Goal: Transaction & Acquisition: Book appointment/travel/reservation

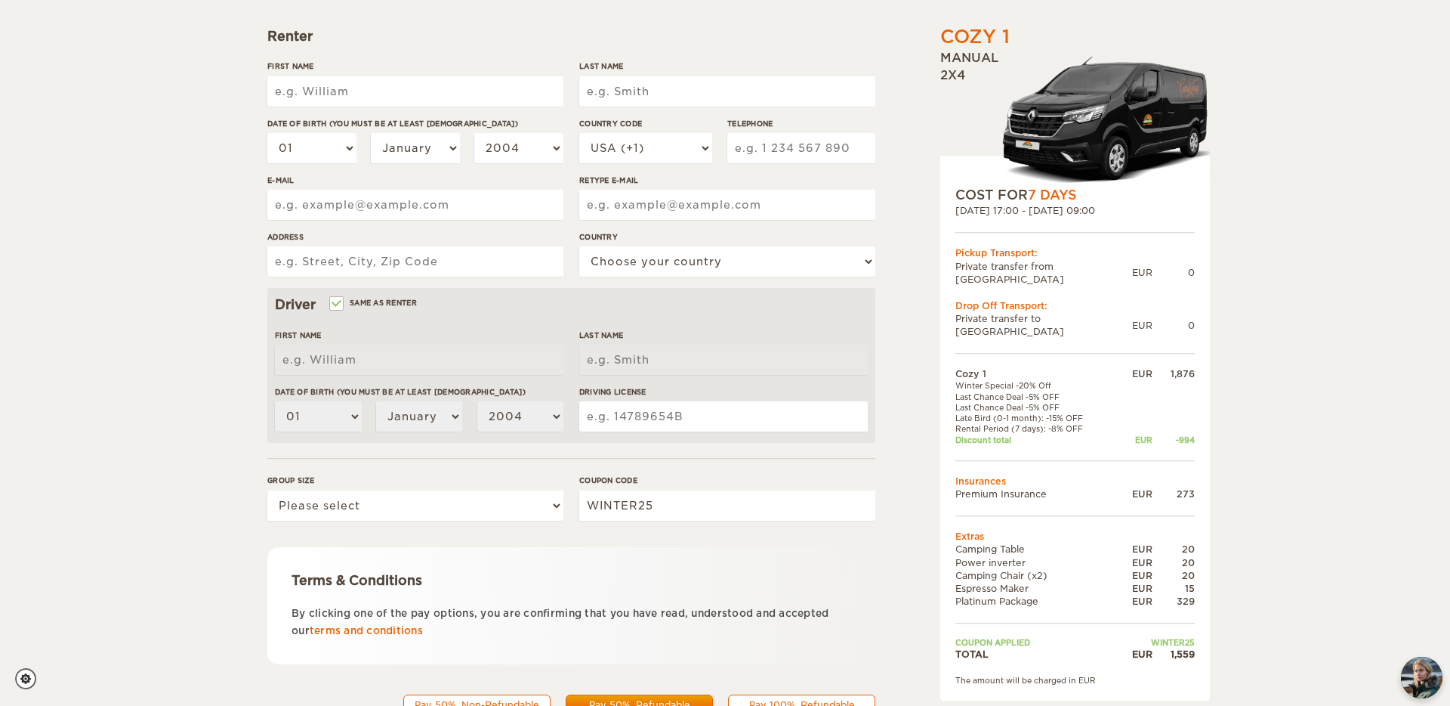
scroll to position [104, 0]
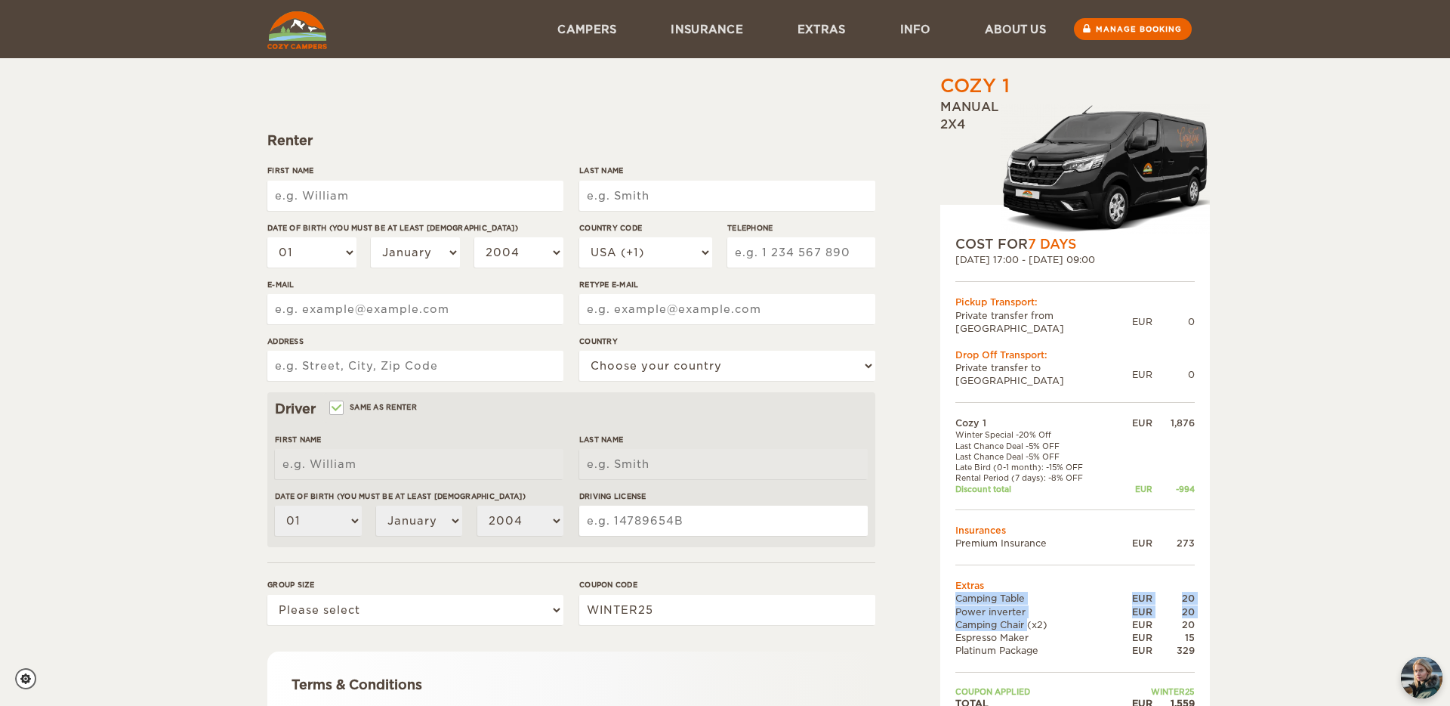
drag, startPoint x: 1015, startPoint y: 596, endPoint x: 994, endPoint y: 558, distance: 44.0
click at [994, 558] on tbody "Cozy 1 EUR 1,876 Winter Special -20% Off Last Chance Deal -5% OFF Last Chance D…" at bounding box center [1075, 562] width 239 height 293
click at [994, 579] on td "Extras" at bounding box center [1075, 585] width 239 height 13
drag, startPoint x: 1036, startPoint y: 517, endPoint x: 1027, endPoint y: 424, distance: 93.4
click at [1027, 424] on tbody "Cozy 1 EUR 1,876 Winter Special -20% Off Last Chance Deal -5% OFF Last Chance D…" at bounding box center [1075, 562] width 239 height 293
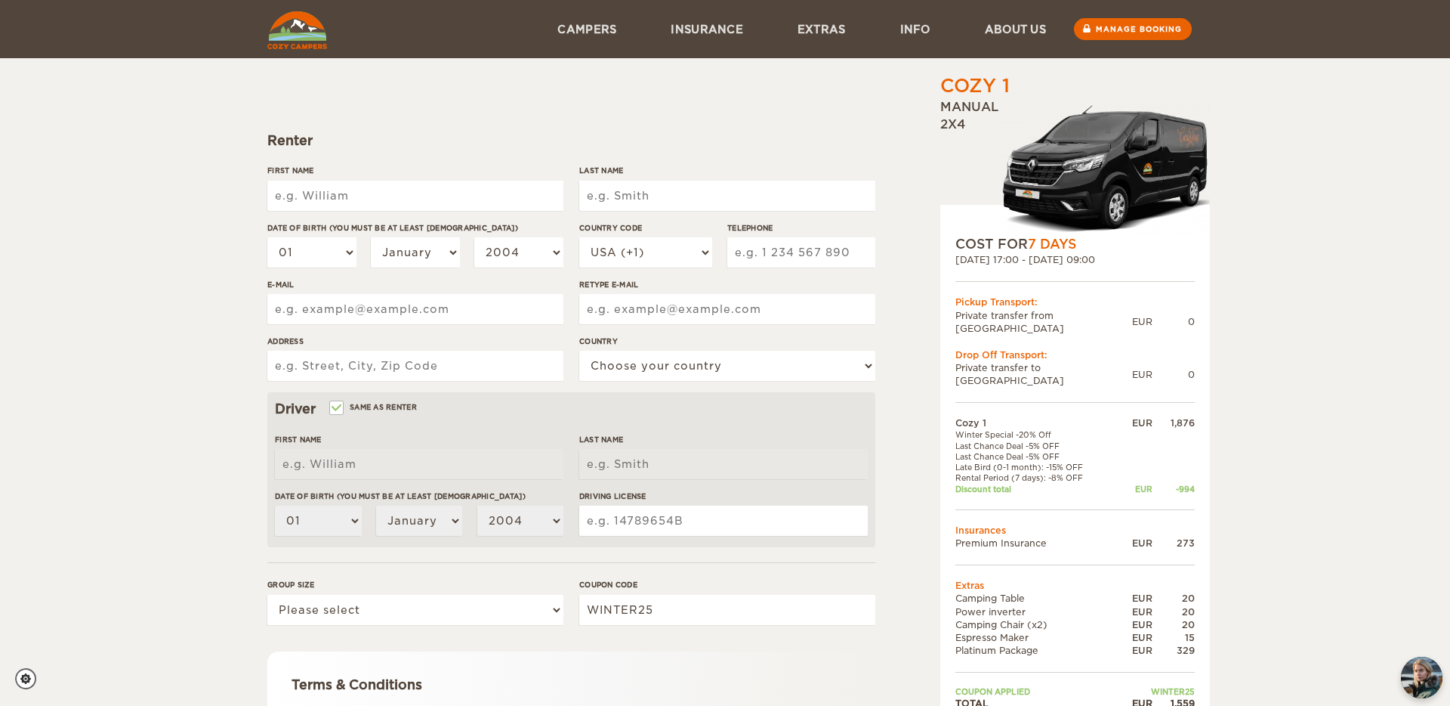
click at [1027, 440] on td "Last Chance Deal -5% OFF" at bounding box center [1036, 445] width 161 height 11
drag, startPoint x: 1027, startPoint y: 424, endPoint x: 1046, endPoint y: 459, distance: 40.2
click at [1046, 459] on tbody "Cozy 1 EUR 1,876 Winter Special -20% Off Last Chance Deal -5% OFF Last Chance D…" at bounding box center [1075, 562] width 239 height 293
click at [1046, 483] on td "Discount total" at bounding box center [1036, 488] width 161 height 11
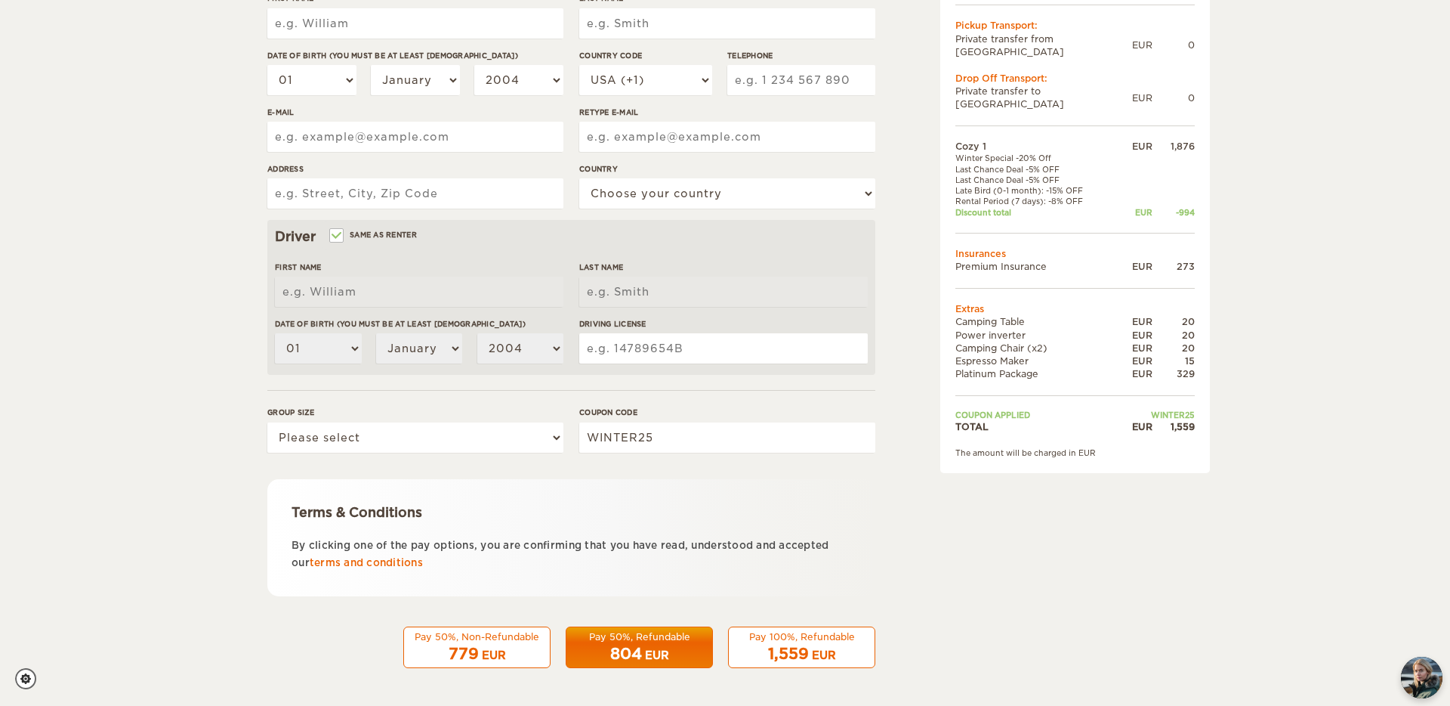
scroll to position [0, 0]
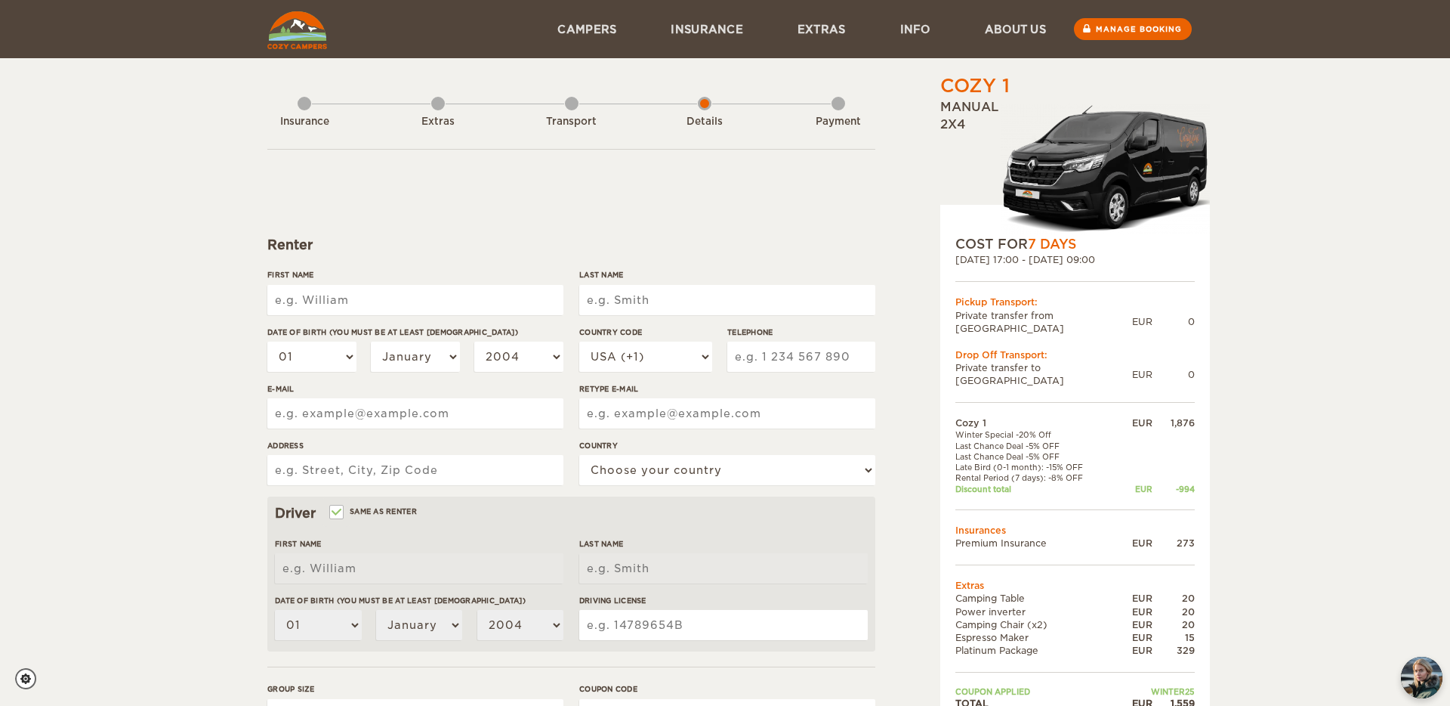
click at [438, 308] on input "First Name" at bounding box center [415, 300] width 296 height 30
type input "Eleni"
type input "Mathioulaki"
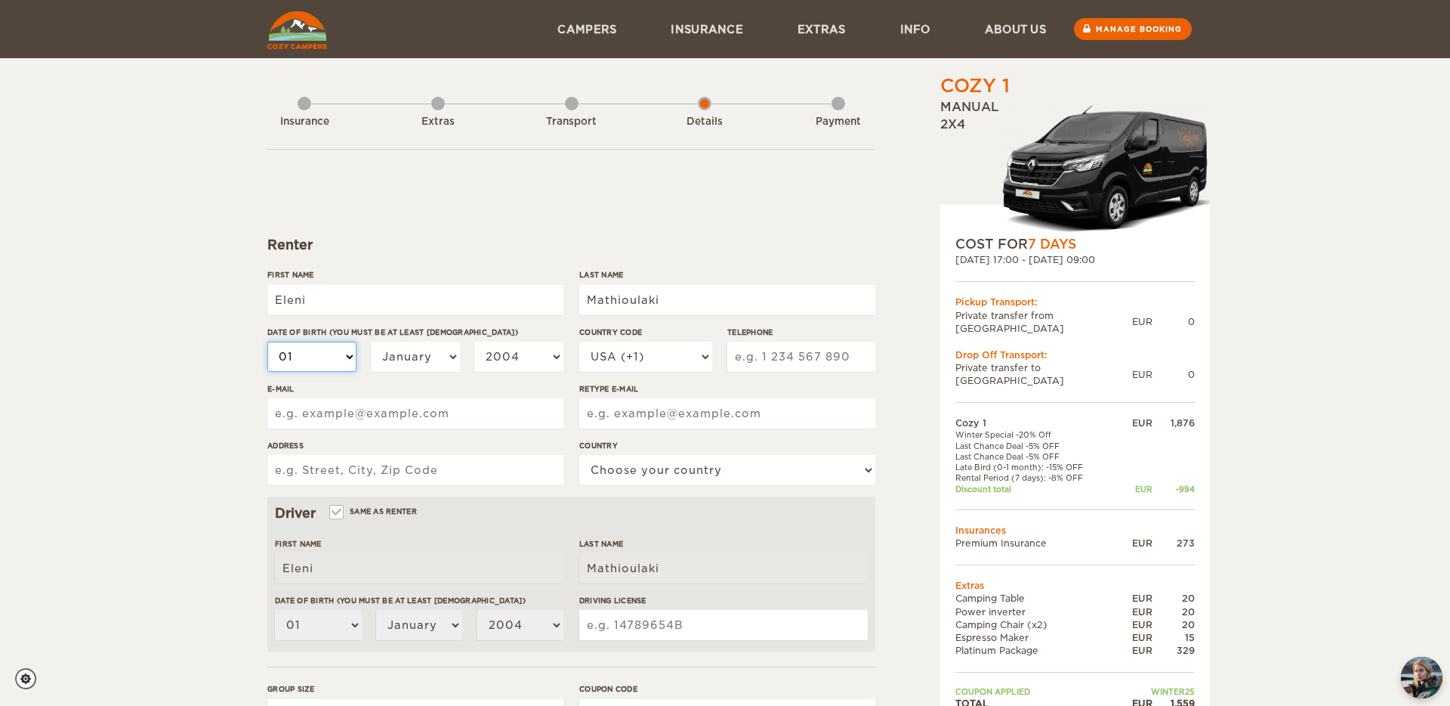
select select "20"
select select "21"
select select "04"
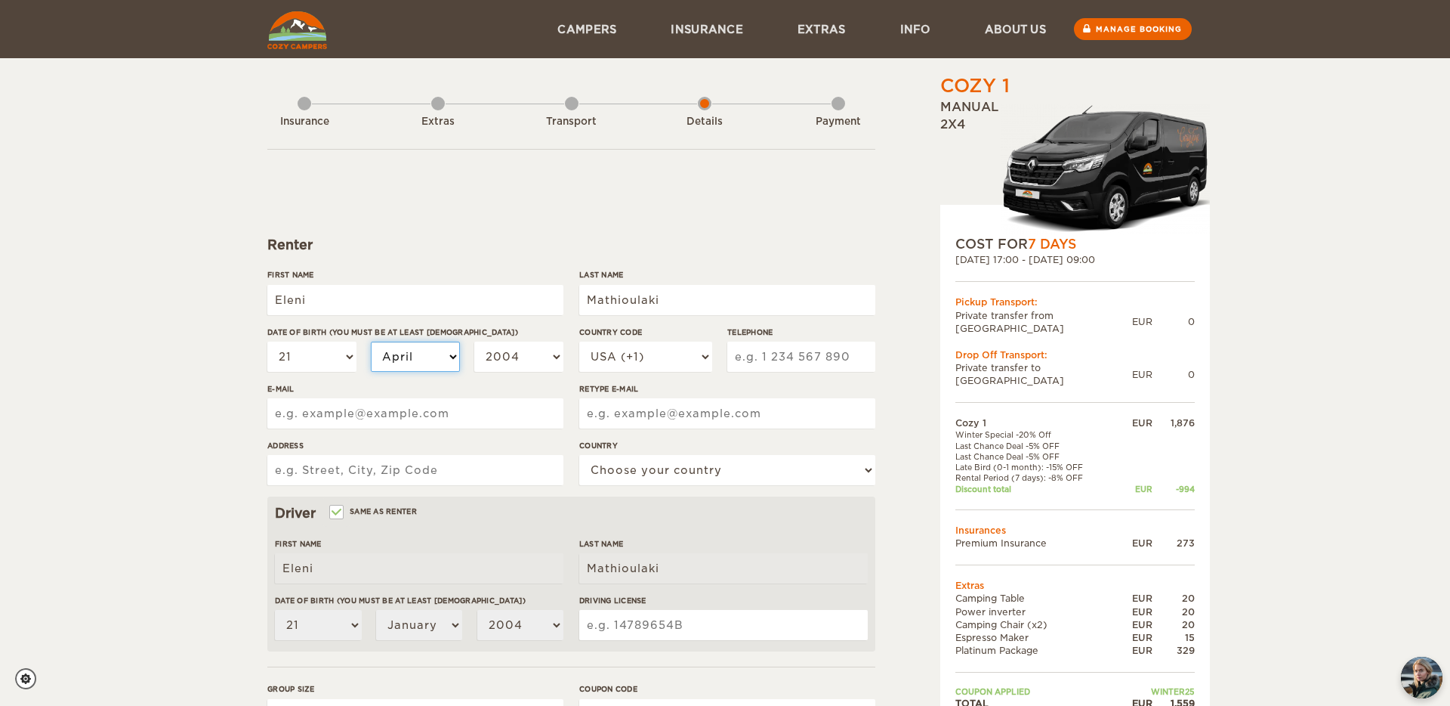
select select "04"
select select "08"
select select "2003"
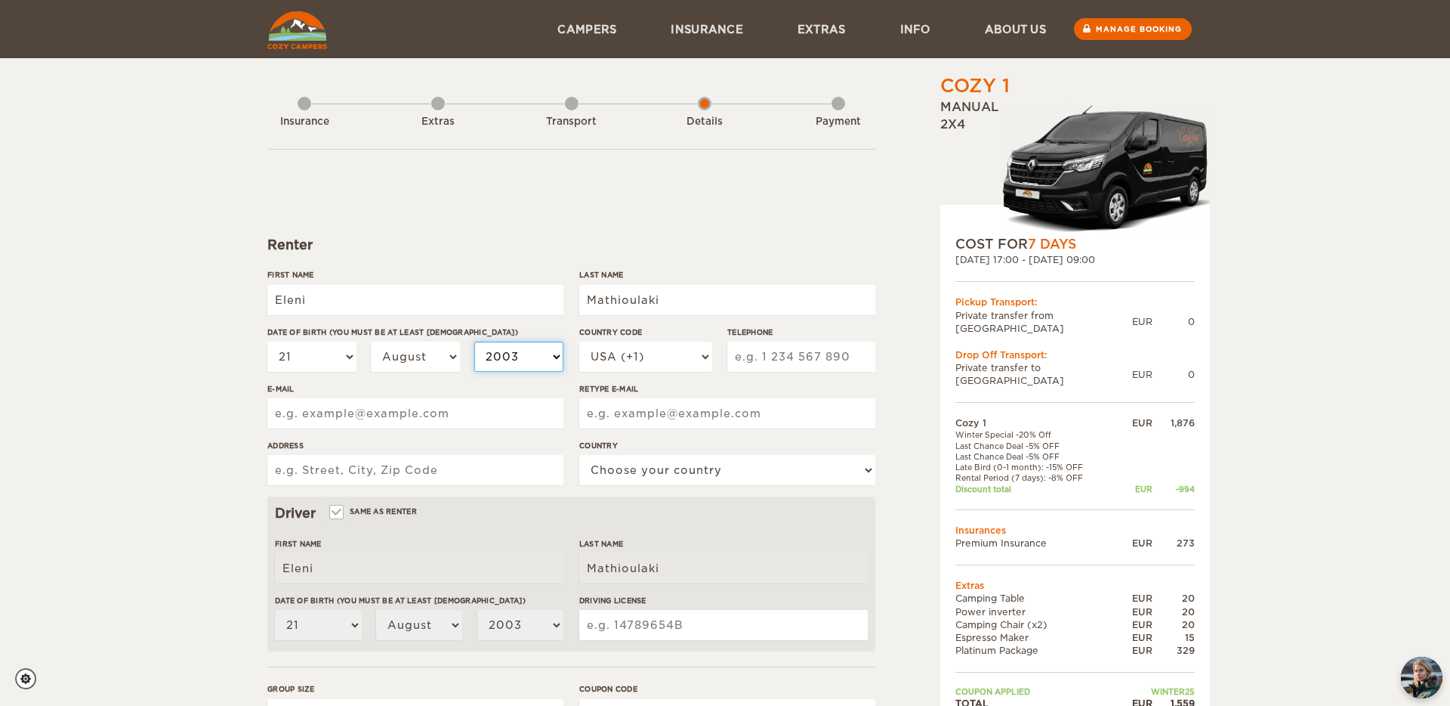
click at [474, 341] on select "2004 2003 2002 2001 2000 1999 1998 1997 1996 1995 1994 1993 1992 1991 1990 1989…" at bounding box center [518, 356] width 89 height 30
select select "1996"
click option "1996" at bounding box center [0, 0] width 0 height 0
select select "1996"
click at [579, 341] on select "USA (+1) UK (+44) Germany (+49) Algeria (+213) Andorra (+376) Angola (+244) Ang…" at bounding box center [645, 356] width 133 height 30
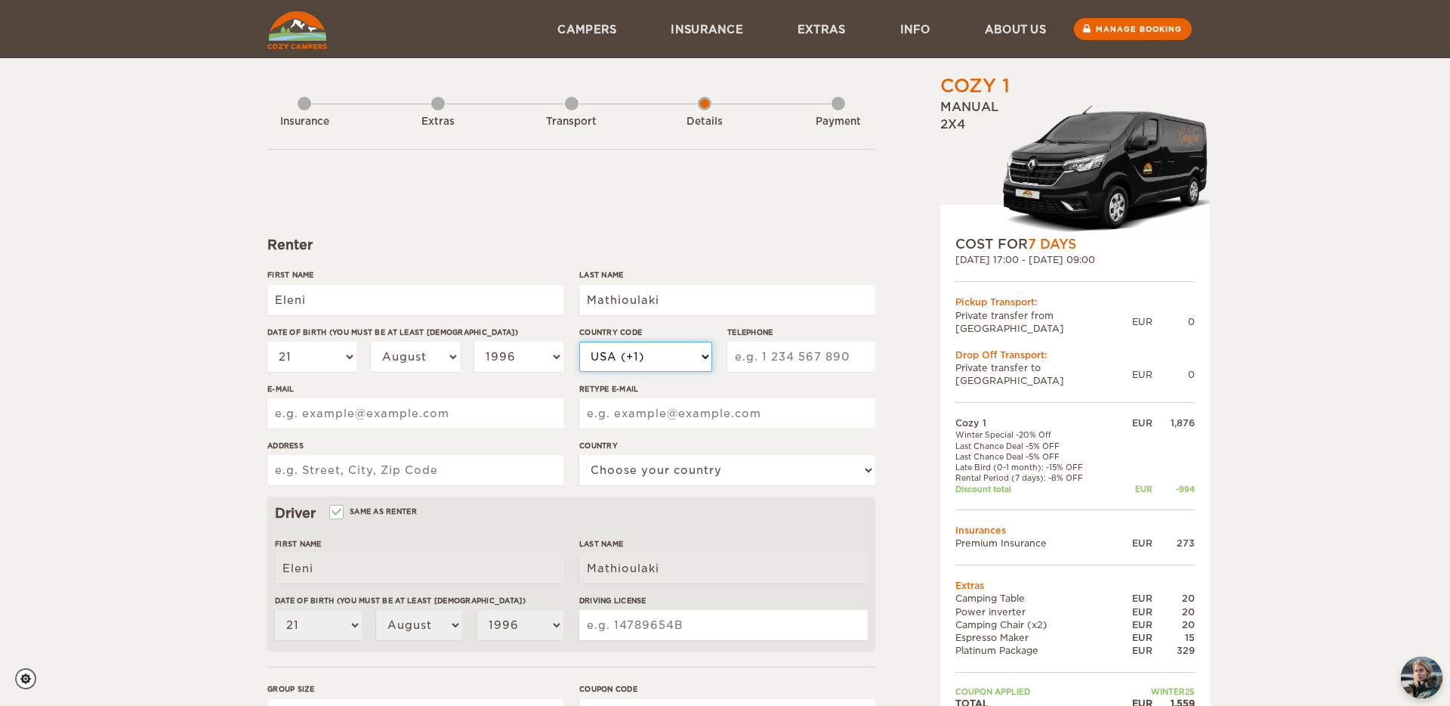
select select "30"
click option "Greece (+30)" at bounding box center [0, 0] width 0 height 0
click at [762, 354] on input "Telephone" at bounding box center [801, 356] width 148 height 30
click at [778, 357] on input "6908865953" at bounding box center [801, 356] width 148 height 30
type input "6907765953"
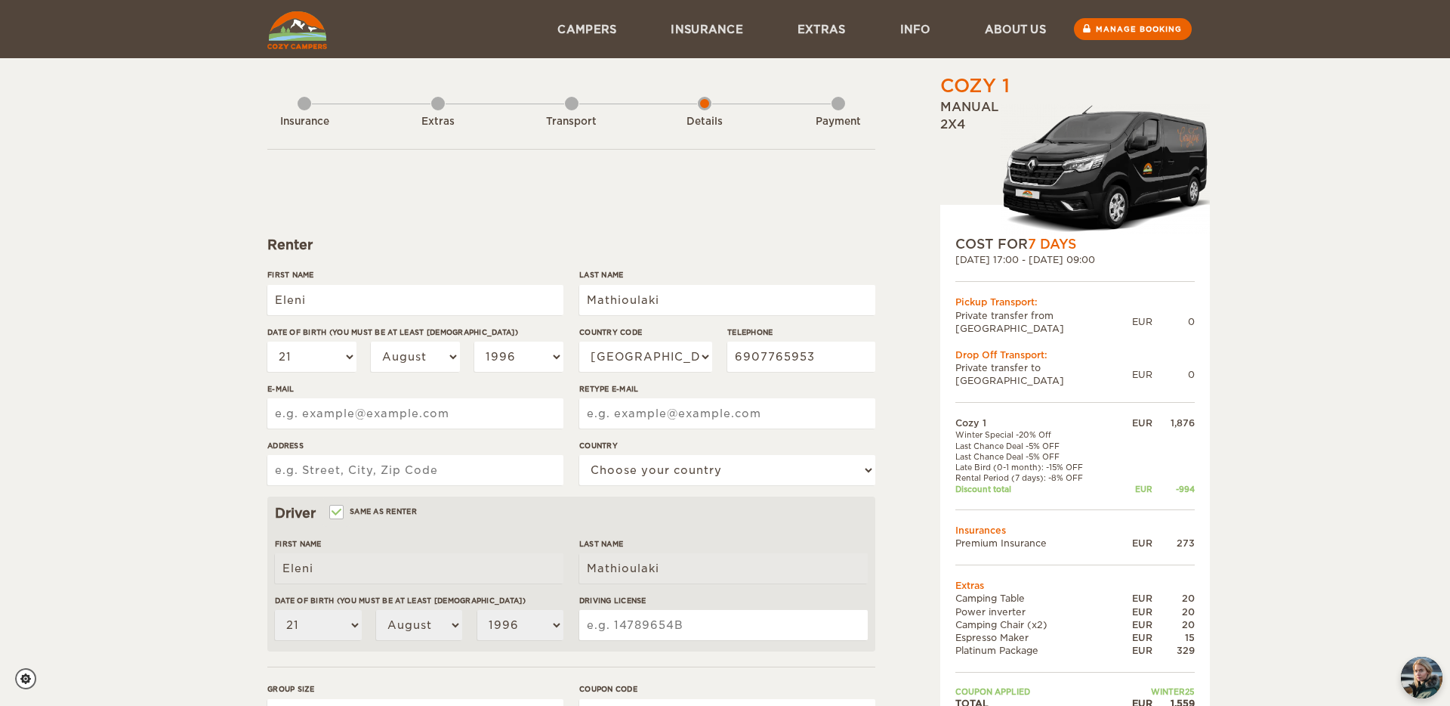
click at [519, 412] on input "E-mail" at bounding box center [415, 413] width 296 height 30
type input "el.mathioulaki@gmail.com"
click at [430, 118] on div "Extras" at bounding box center [438, 122] width 83 height 14
click at [443, 93] on div "Extras" at bounding box center [438, 118] width 14 height 60
click at [437, 103] on div "Extras" at bounding box center [438, 118] width 14 height 60
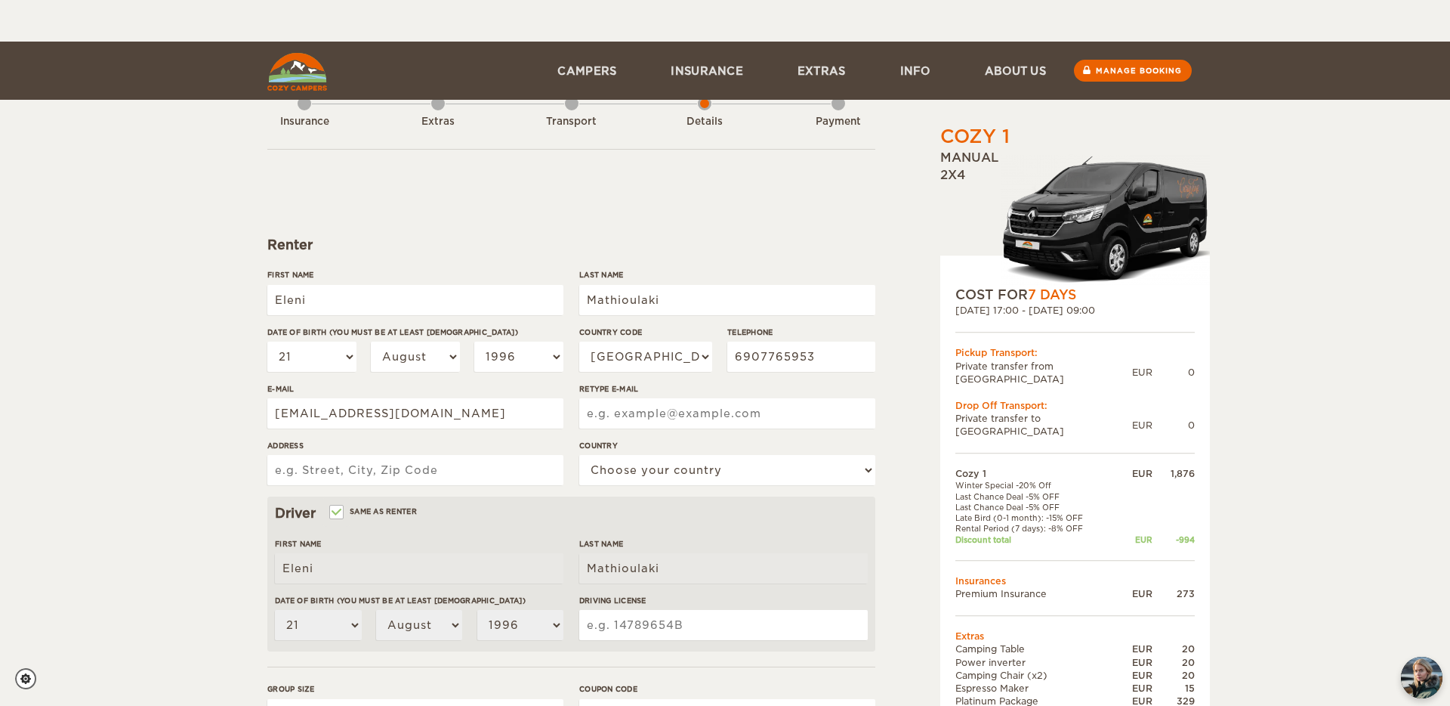
scroll to position [276, 0]
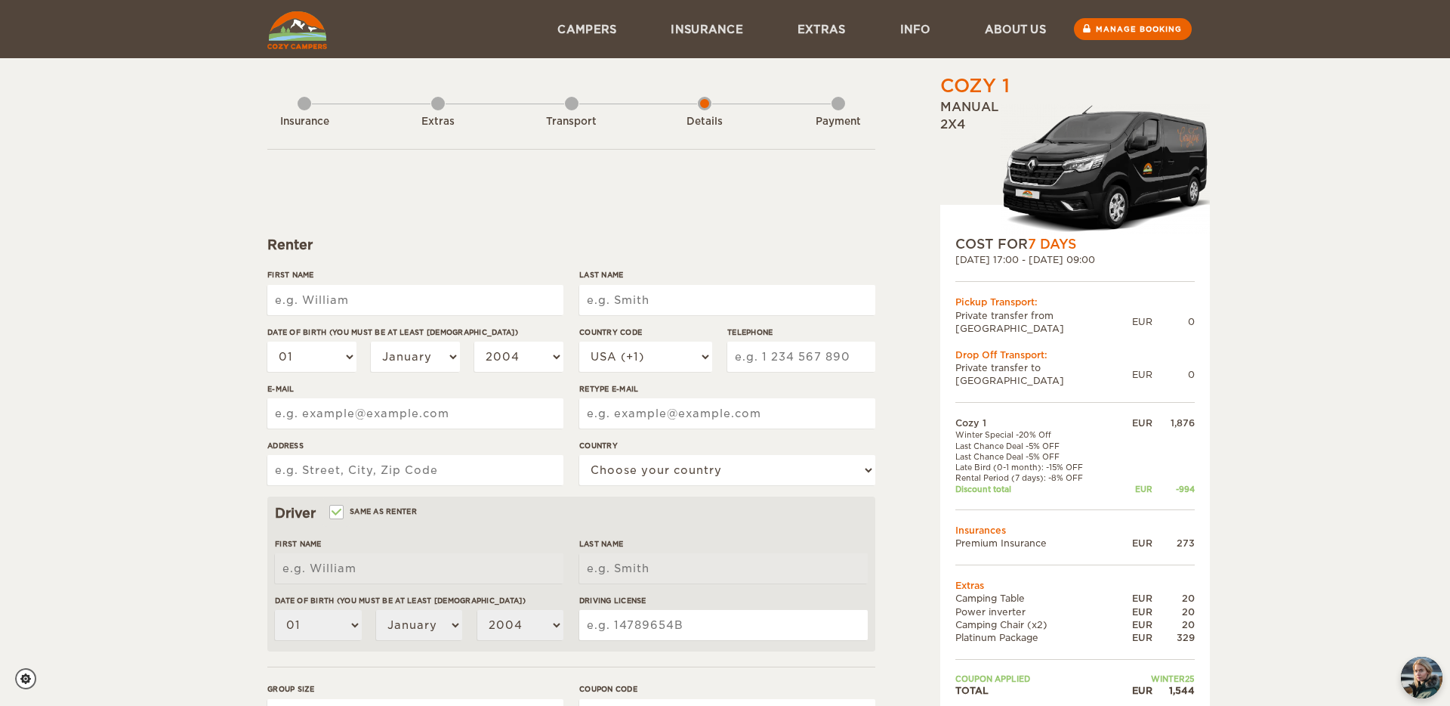
click at [381, 313] on input "First Name" at bounding box center [415, 300] width 296 height 30
type input "Eleni"
type input "Mathioulaki"
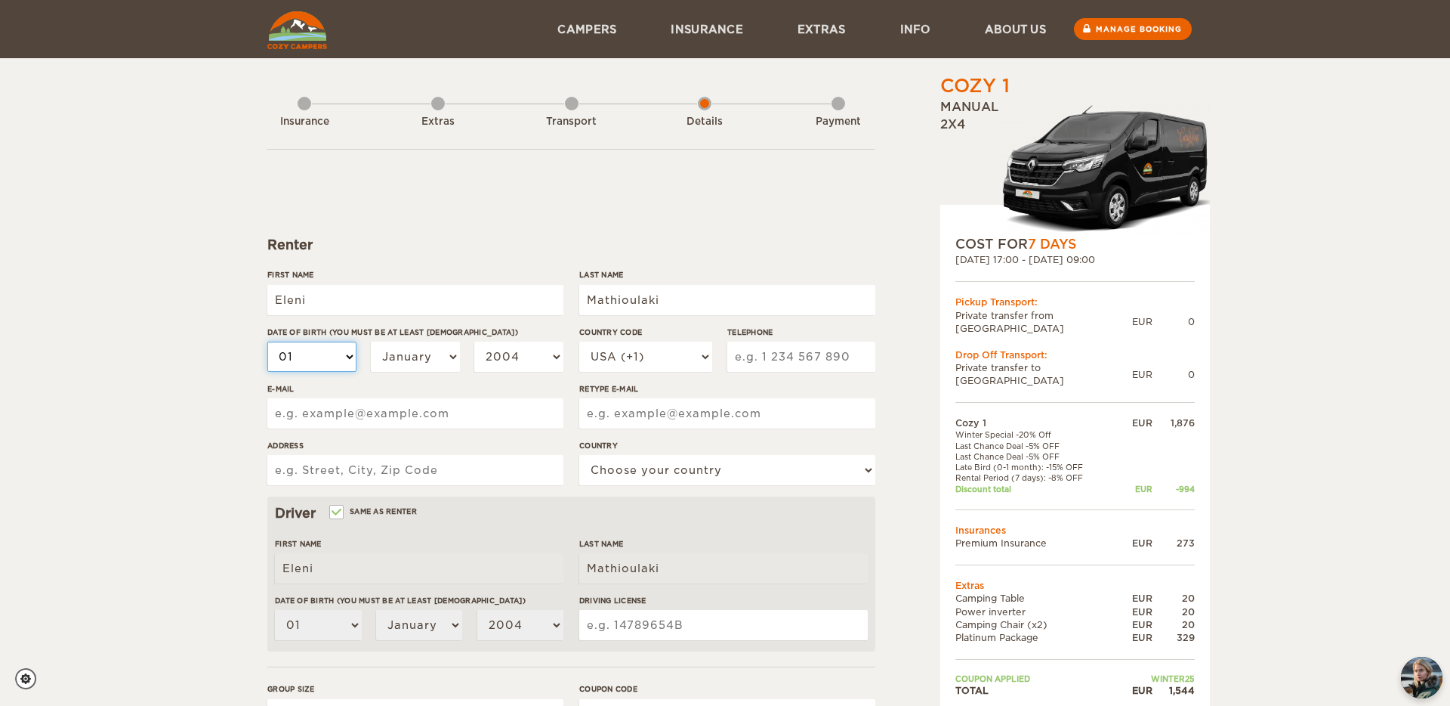
select select "20"
select select "21"
select select "04"
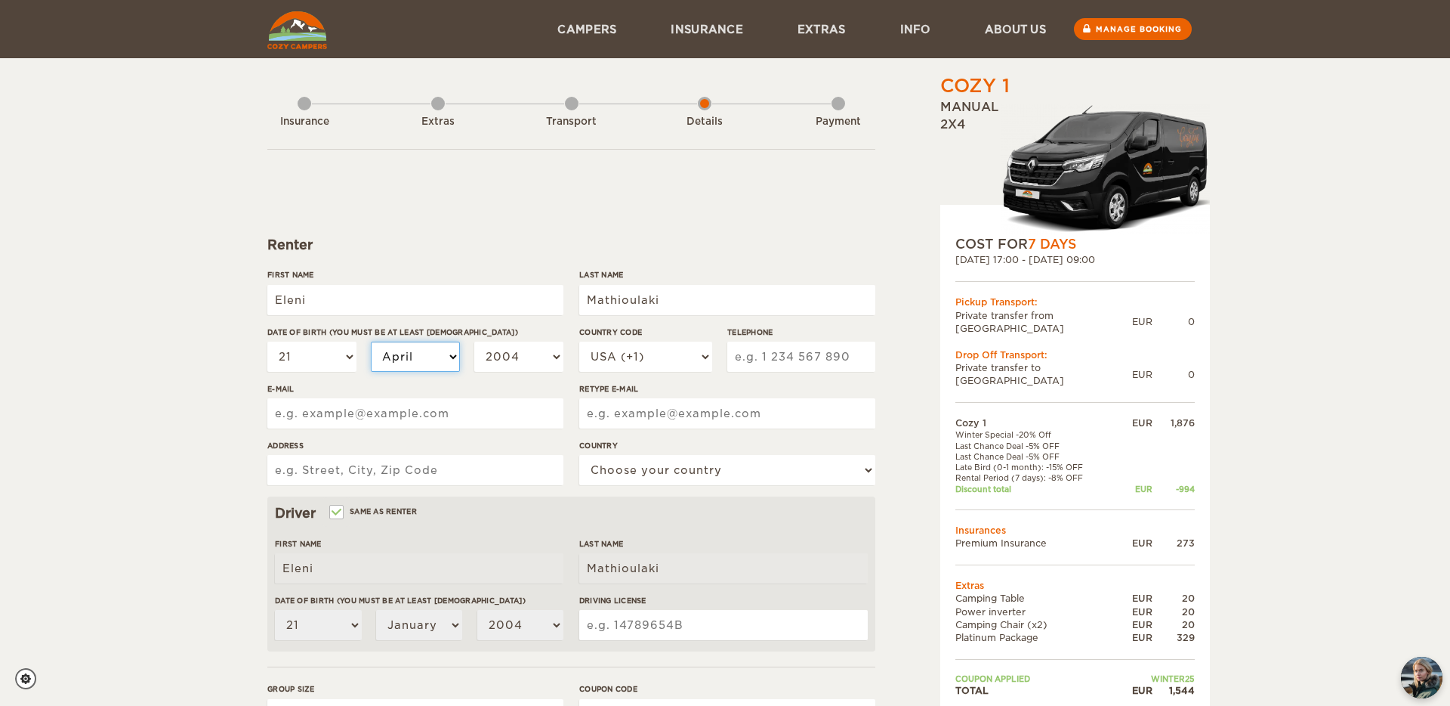
select select "04"
select select "08"
select select "2003"
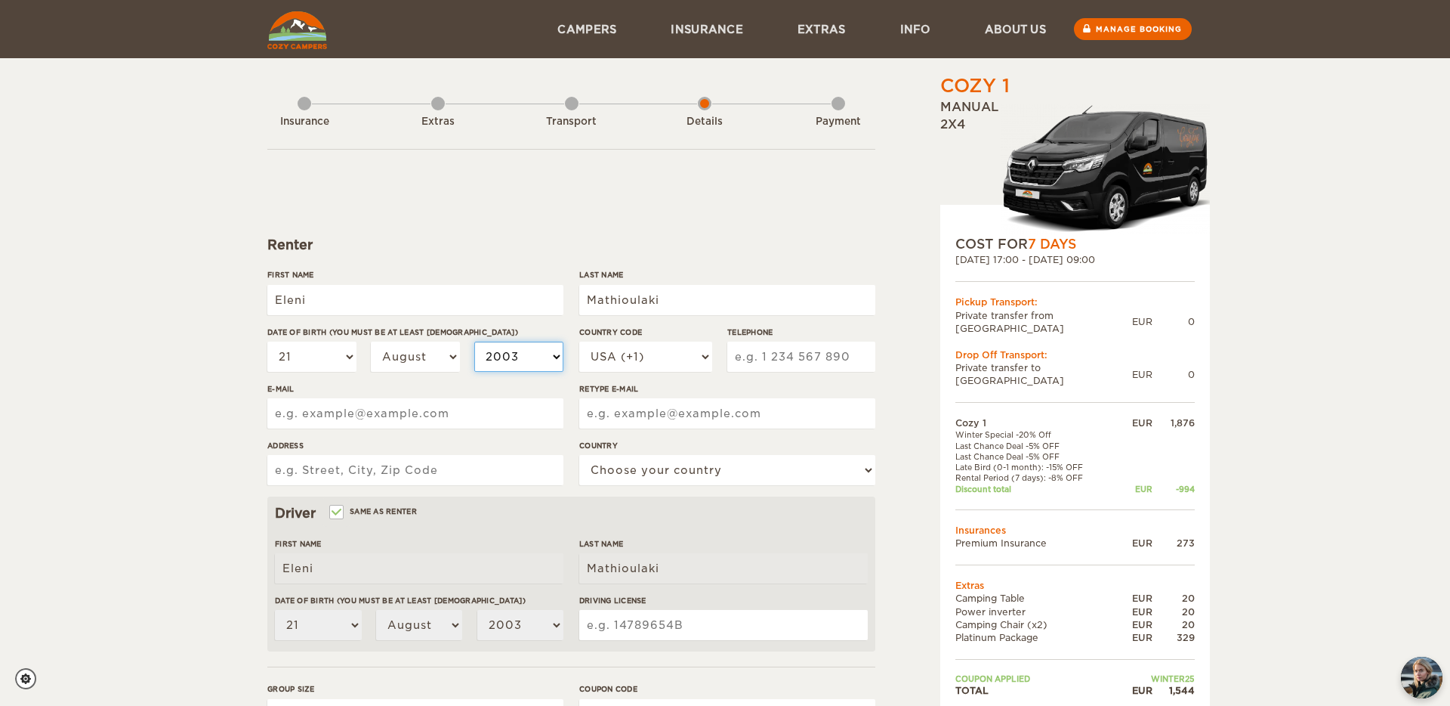
click at [474, 341] on select "2004 2003 2002 2001 2000 1999 1998 1997 1996 1995 1994 1993 1992 1991 1990 1989…" at bounding box center [518, 356] width 89 height 30
select select "1996"
click option "1996" at bounding box center [0, 0] width 0 height 0
select select "1996"
click at [579, 341] on select "USA (+1) UK (+44) Germany (+49) Algeria (+213) Andorra (+376) Angola (+244) Ang…" at bounding box center [645, 356] width 133 height 30
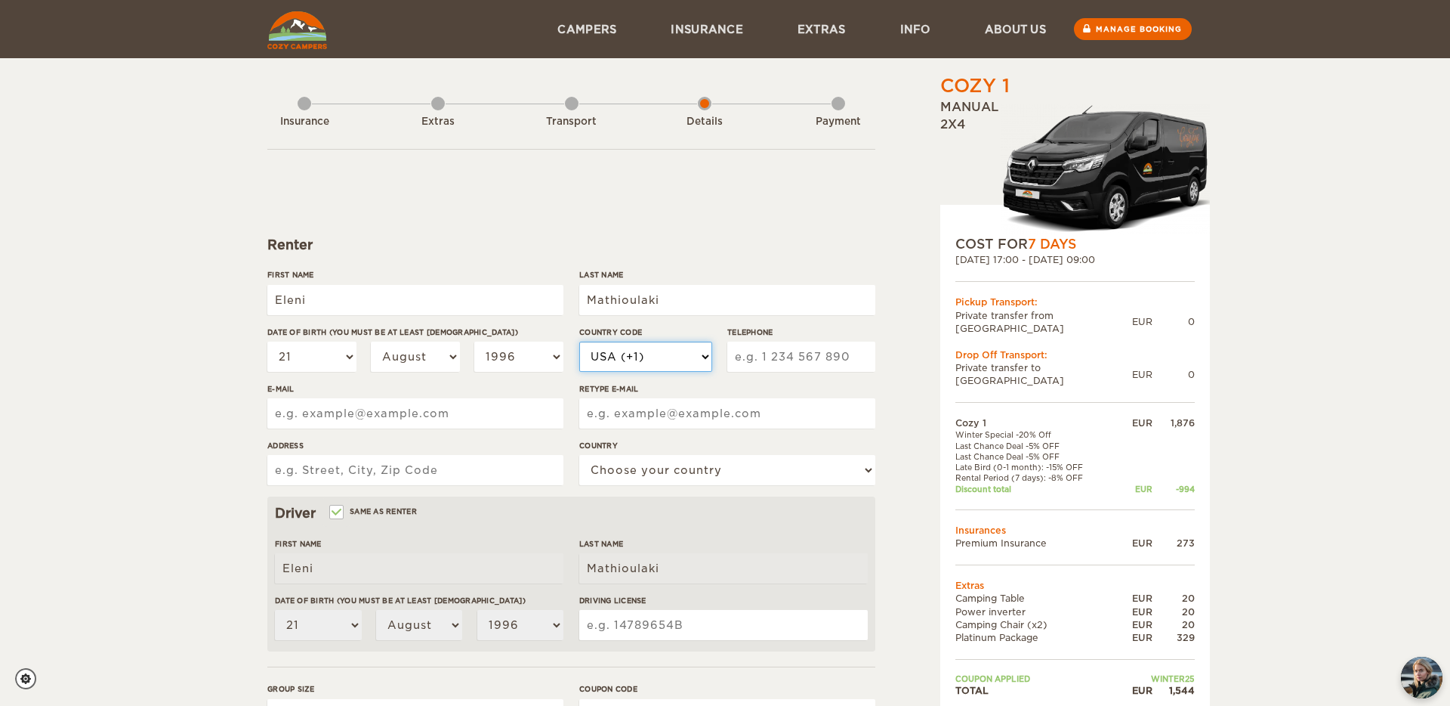
select select "30"
click at [763, 362] on input "Telephone" at bounding box center [801, 356] width 148 height 30
type input "6907765953"
click at [497, 413] on input "E-mail" at bounding box center [415, 413] width 296 height 30
type input "el.mathioulaki@gmail.com"
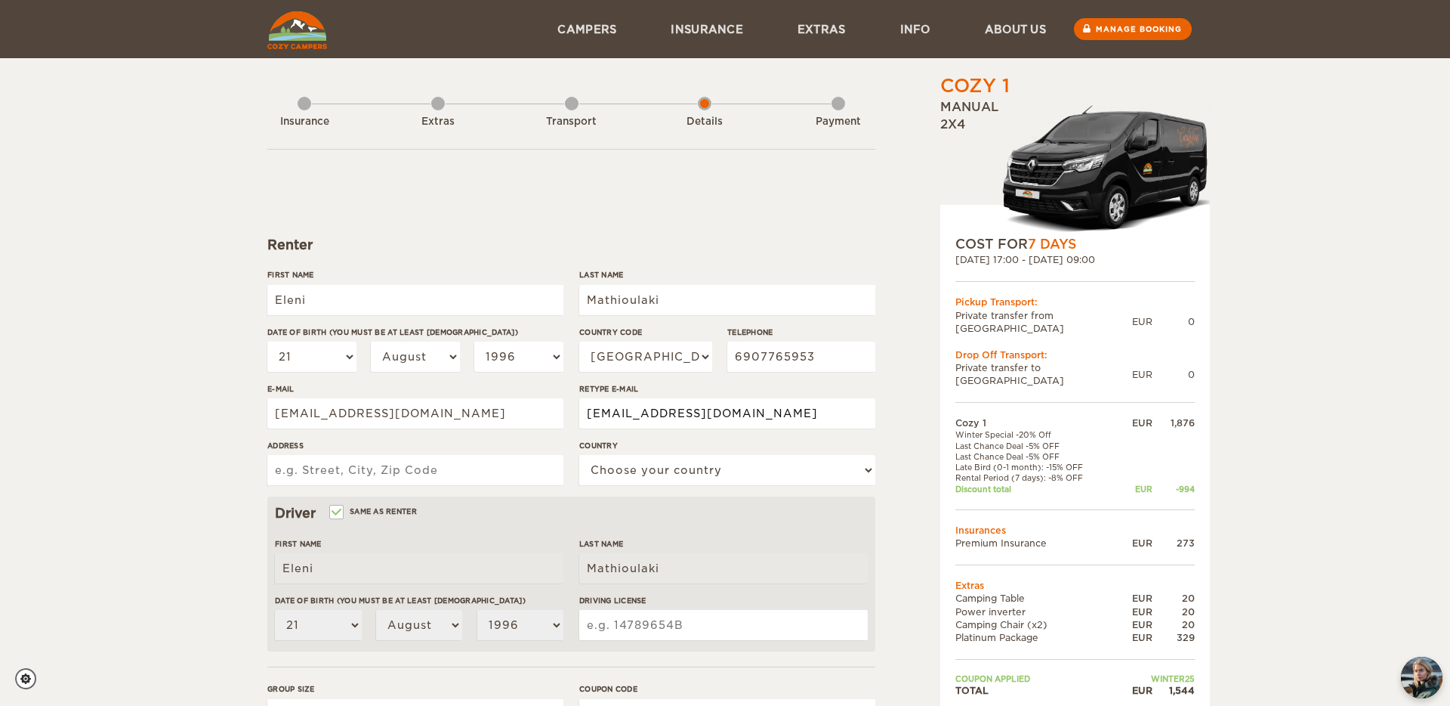
type input "el.mathioulaki@gmail.com"
click at [416, 464] on input "Address" at bounding box center [415, 470] width 296 height 30
click at [469, 471] on input "Eressou 55" at bounding box center [415, 470] width 296 height 30
type input "Eressou 55, 10681, Athens"
select select "80"
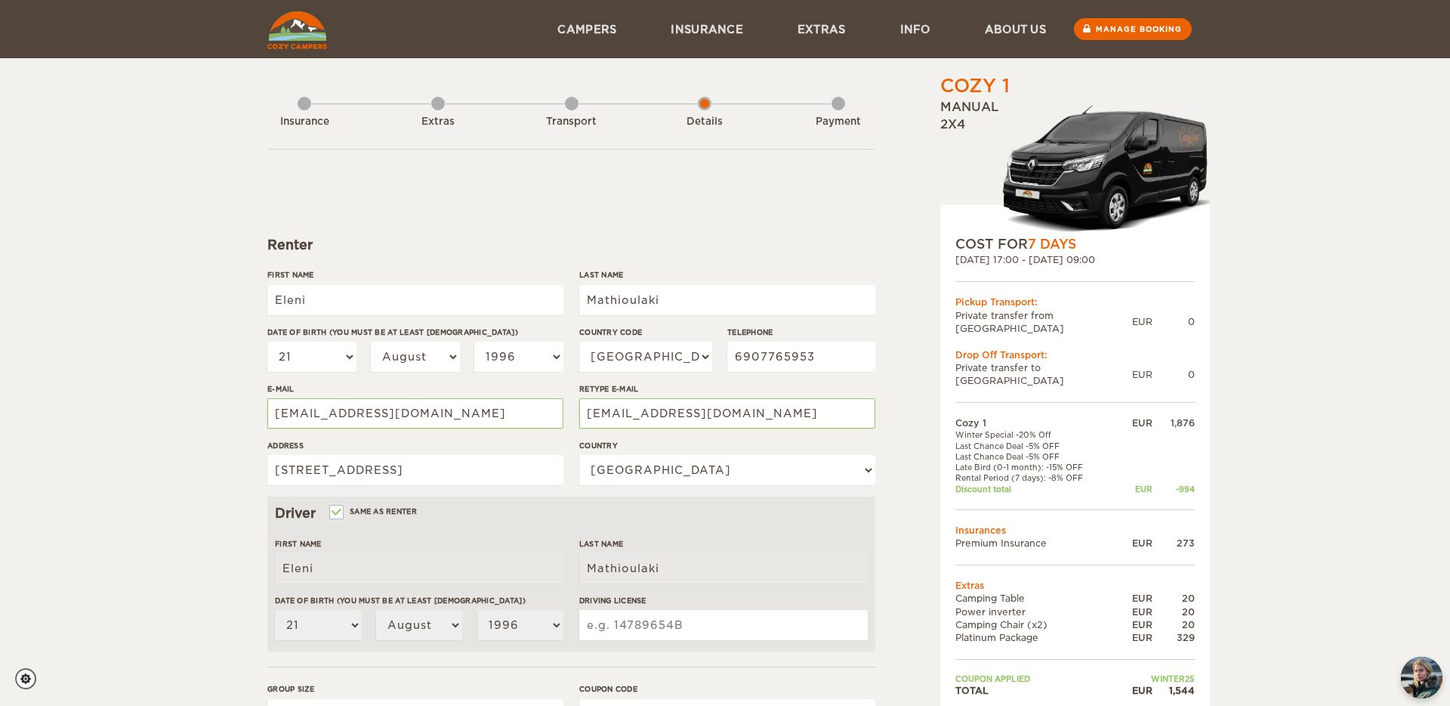
click at [193, 509] on div "Cozy 1 Expand Collapse Total 1,544 EUR Manual 2x4 COST FOR 7 Days 21. Sep 2025 …" at bounding box center [725, 491] width 1450 height 982
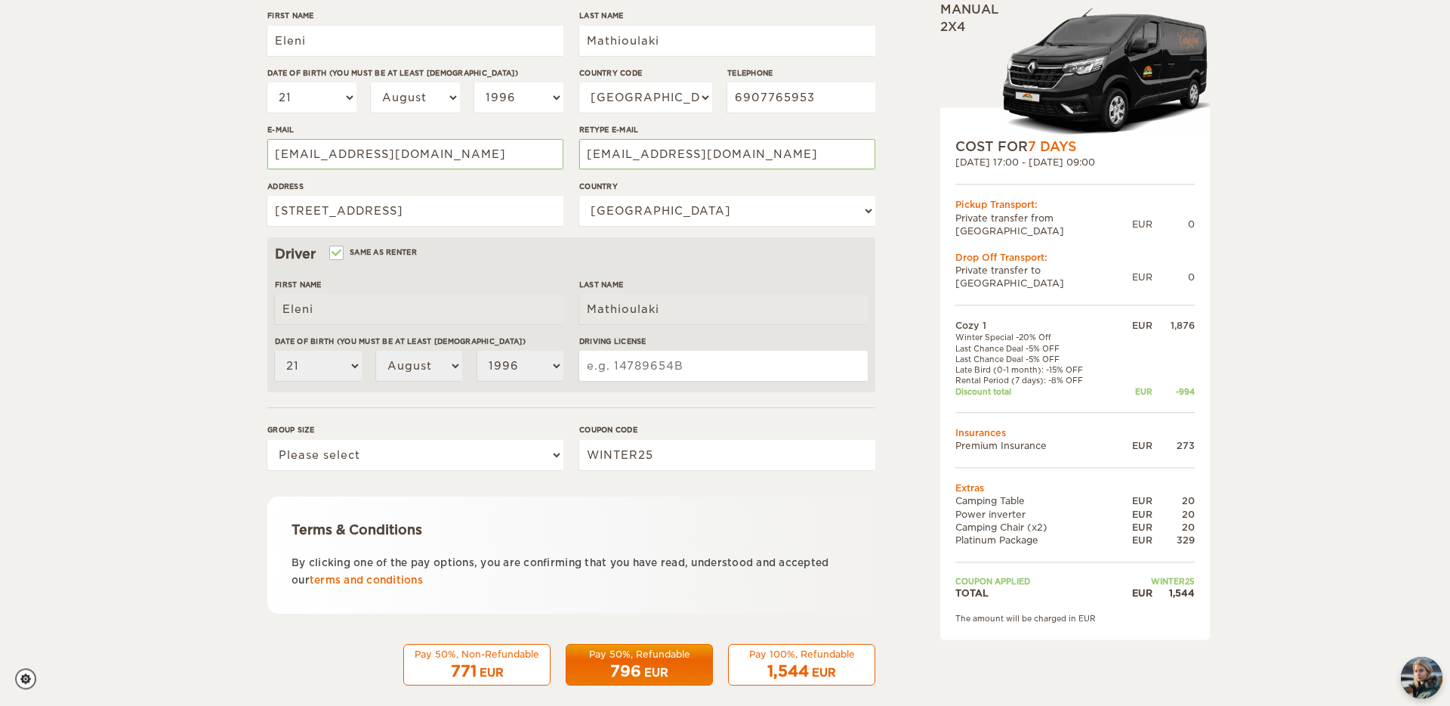
scroll to position [276, 0]
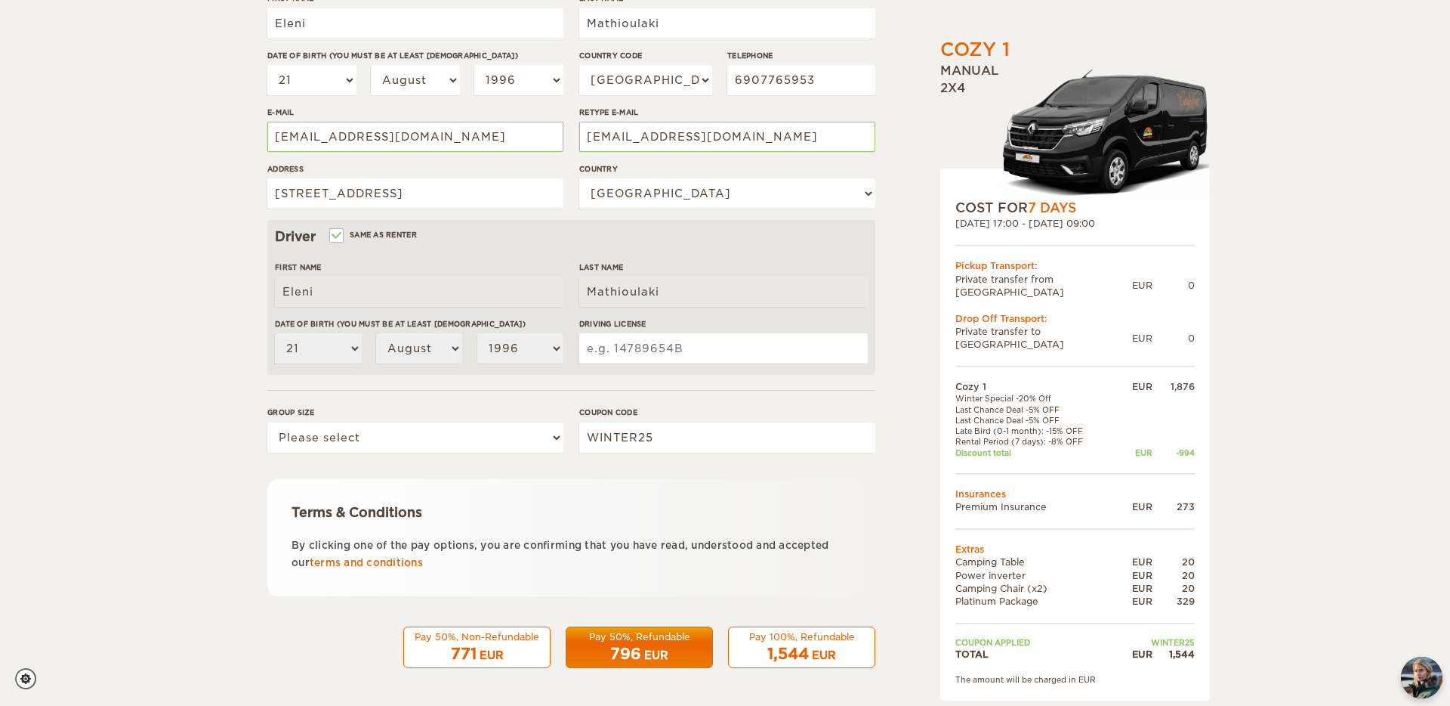
click at [635, 347] on input "Driving License" at bounding box center [723, 348] width 289 height 30
click at [267, 422] on select "Please select 1 2" at bounding box center [415, 437] width 296 height 30
select select "2"
click option "2" at bounding box center [0, 0] width 0 height 0
click at [668, 344] on input "Driving License" at bounding box center [723, 348] width 289 height 30
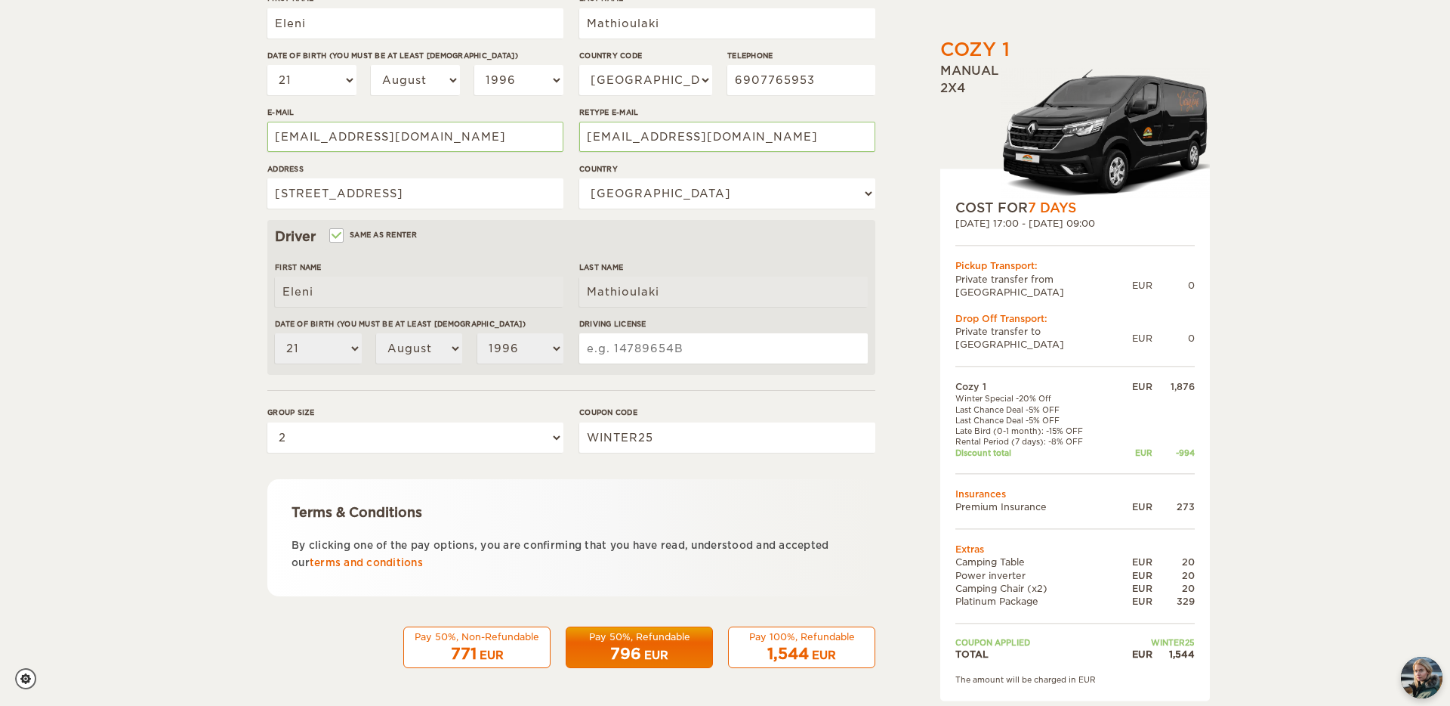
click at [667, 344] on input "Driving License" at bounding box center [723, 348] width 289 height 30
type input "570153096"
click at [644, 644] on div "796 EUR" at bounding box center [640, 654] width 128 height 22
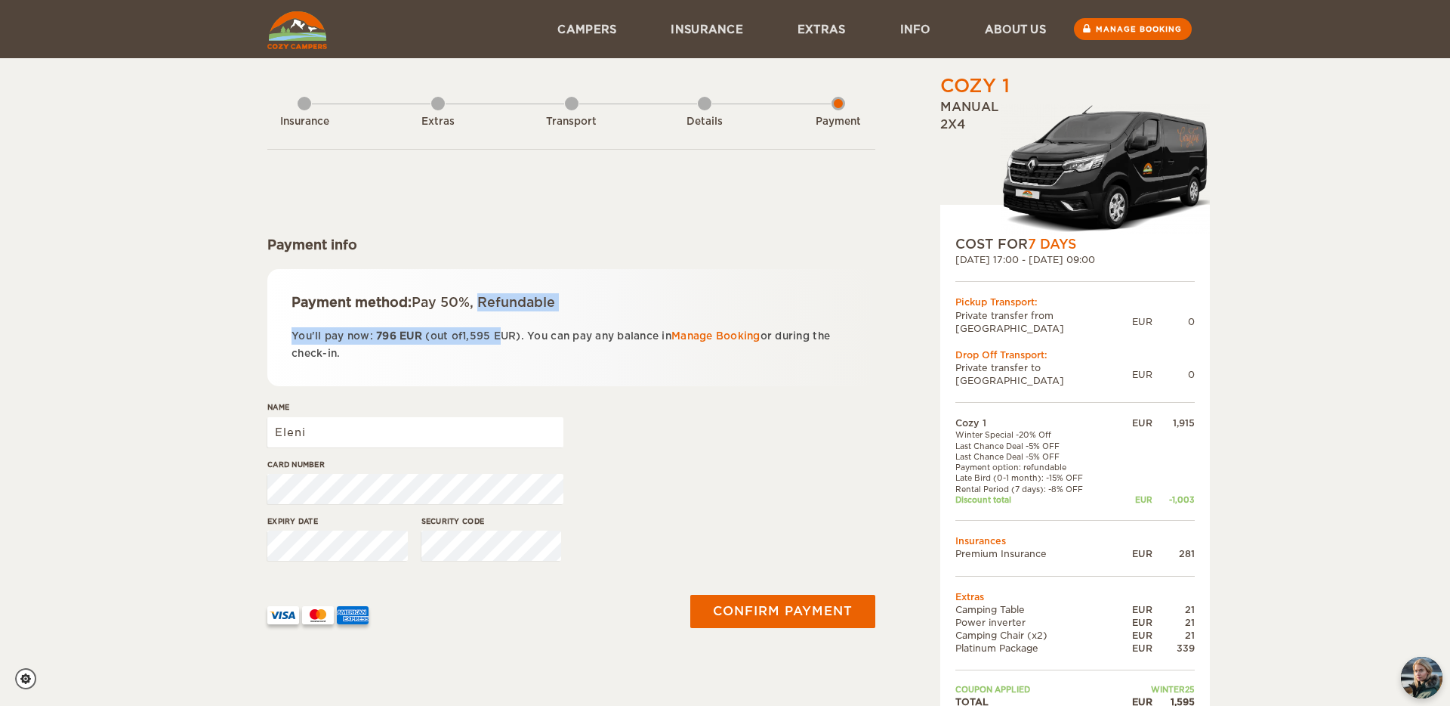
drag, startPoint x: 481, startPoint y: 298, endPoint x: 508, endPoint y: 342, distance: 51.6
click at [508, 342] on div "Payment method: Pay 50%, Refundable You'll pay now: 796 EUR (out of 1,595 EUR )…" at bounding box center [571, 327] width 608 height 117
click at [508, 342] on p "You'll pay now: 796 EUR (out of 1,595 EUR ). You can pay any balance in Manage …" at bounding box center [572, 345] width 560 height 36
drag, startPoint x: 489, startPoint y: 330, endPoint x: 520, endPoint y: 363, distance: 44.9
click at [520, 363] on div "Payment method: Pay 50%, Refundable You'll pay now: 796 EUR (out of 1,595 EUR )…" at bounding box center [571, 327] width 608 height 117
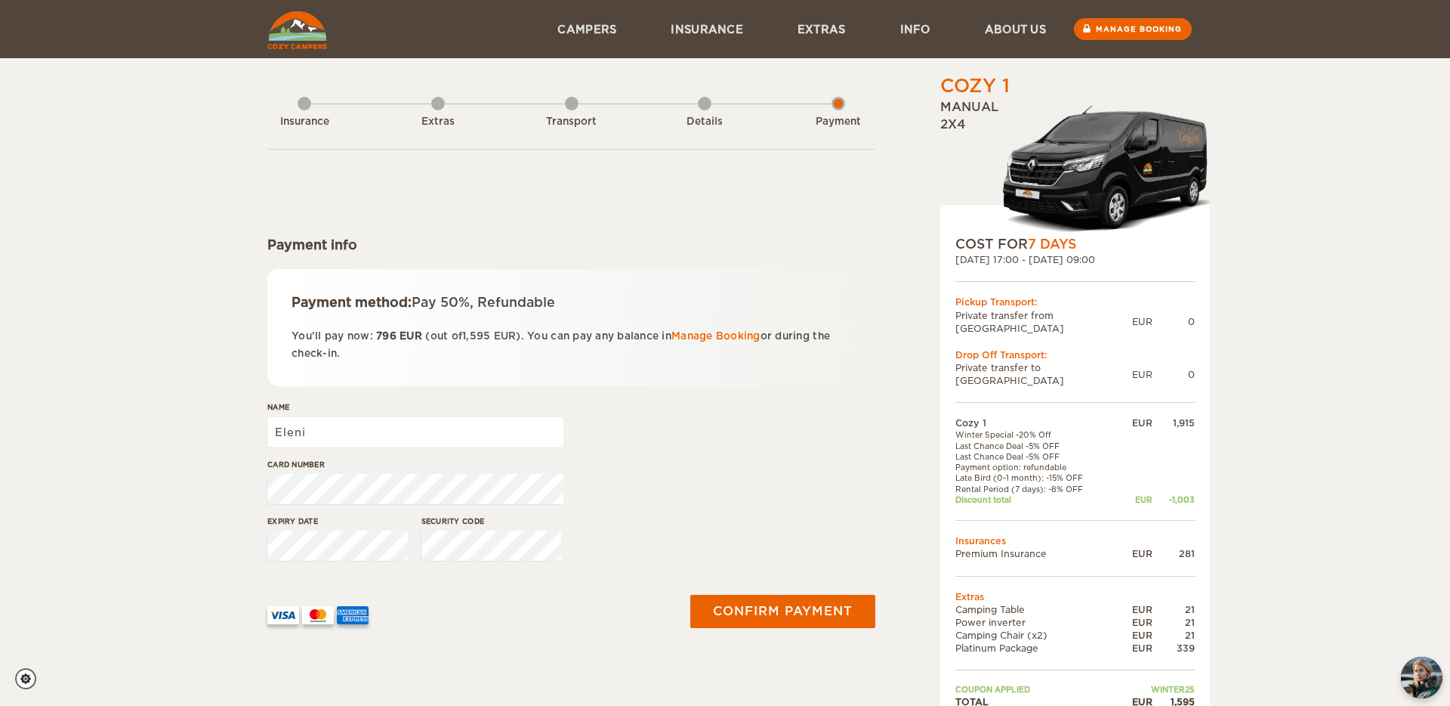
click at [520, 363] on div "Payment method: Pay 50%, Refundable You'll pay now: 796 EUR (out of 1,595 EUR )…" at bounding box center [571, 327] width 608 height 117
drag, startPoint x: 520, startPoint y: 363, endPoint x: 473, endPoint y: 316, distance: 66.2
click at [473, 316] on div "Payment method: Pay 50%, Refundable You'll pay now: 796 EUR (out of 1,595 EUR )…" at bounding box center [571, 327] width 608 height 117
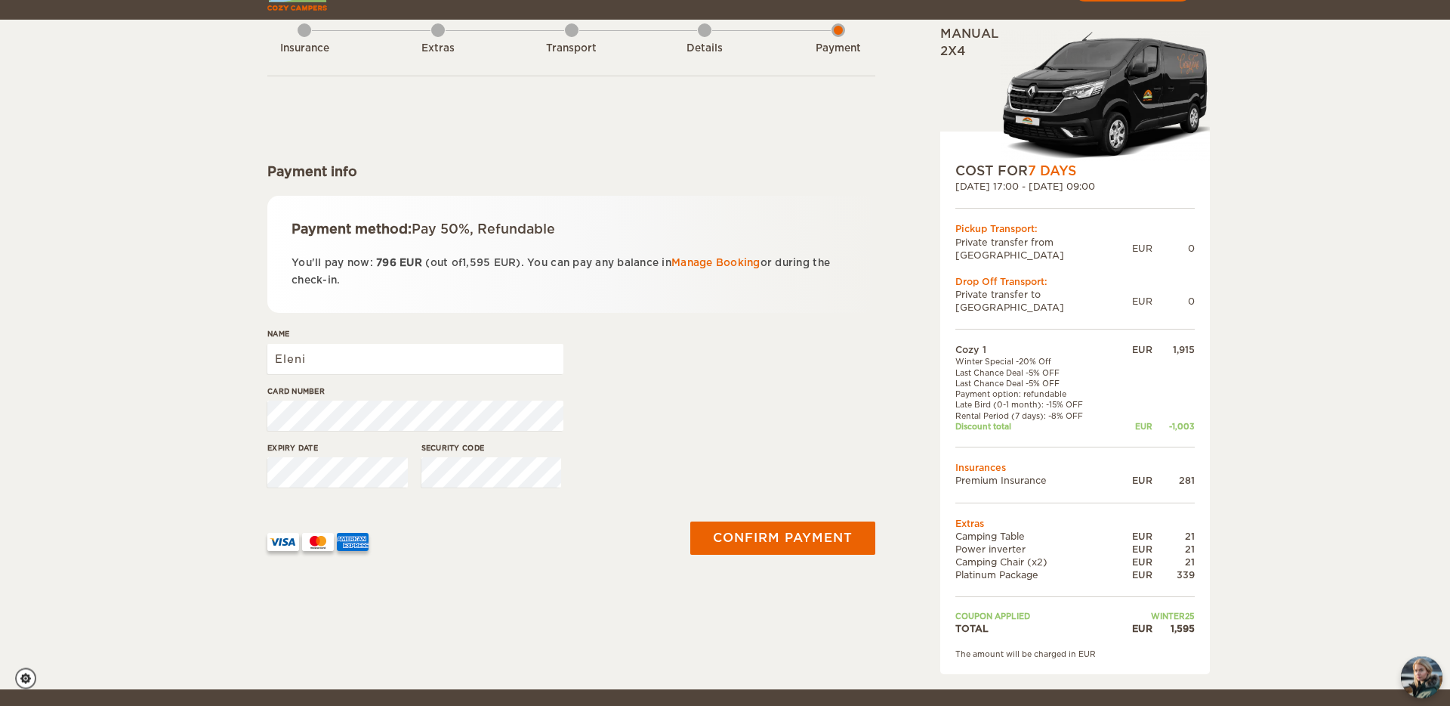
scroll to position [104, 0]
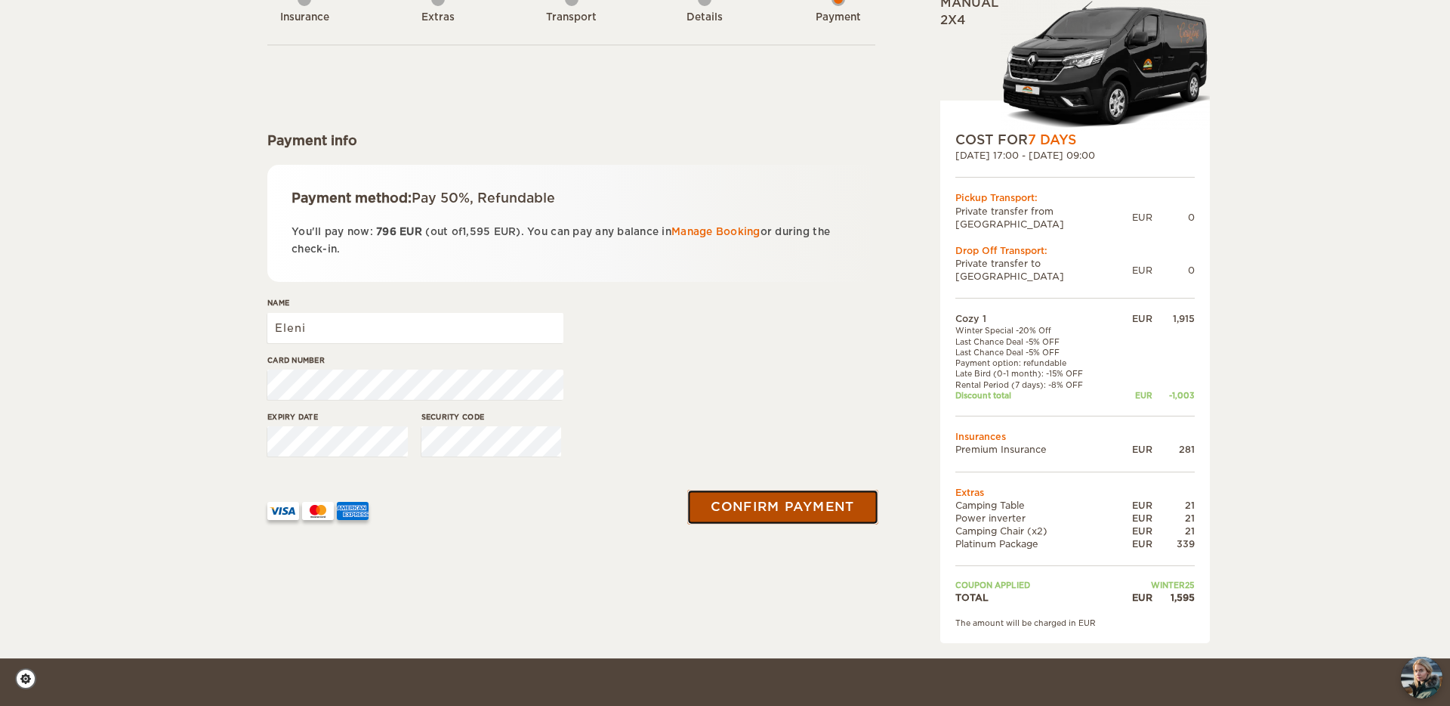
click at [732, 505] on button "Confirm payment" at bounding box center [782, 507] width 190 height 34
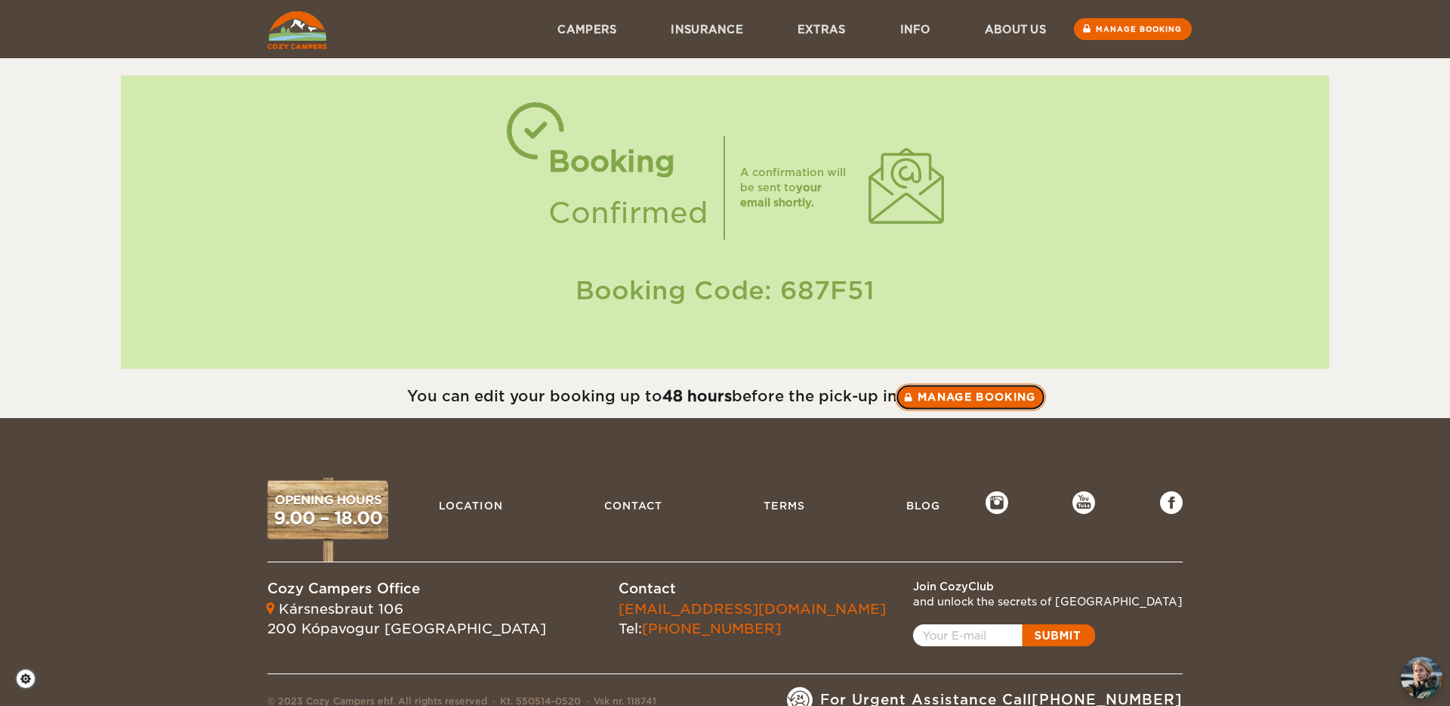
click at [1004, 397] on link "Manage booking" at bounding box center [970, 396] width 151 height 27
